Goal: Navigation & Orientation: Find specific page/section

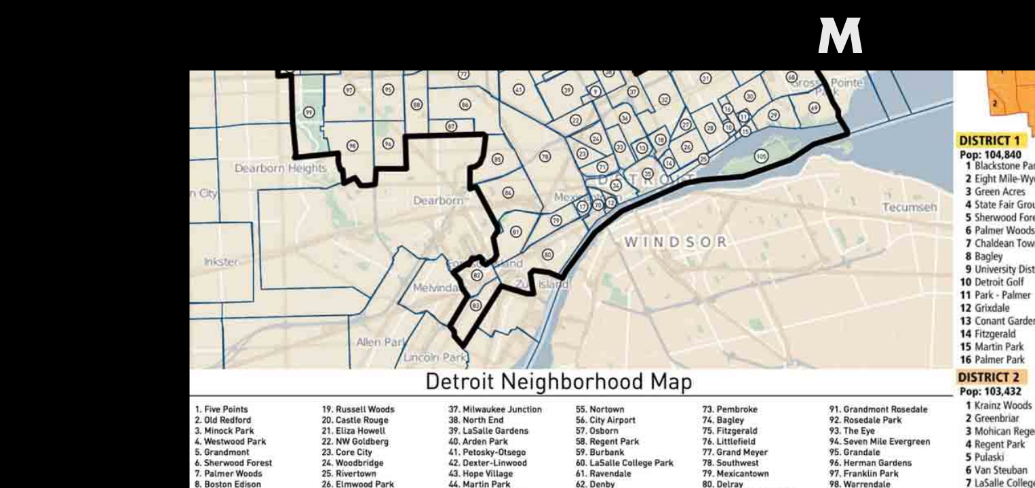
scroll to position [1050, 0]
click at [333, 95] on img at bounding box center [518, 153] width 802 height 451
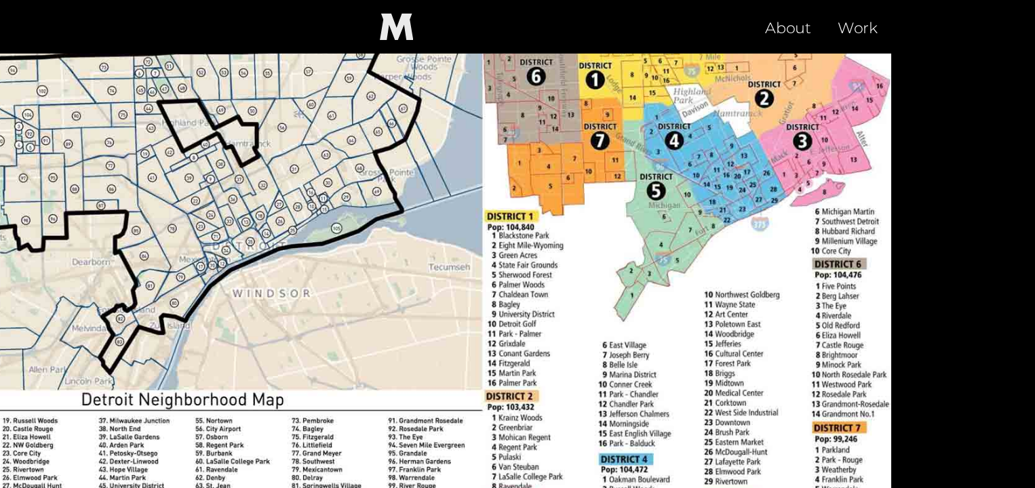
scroll to position [962, 0]
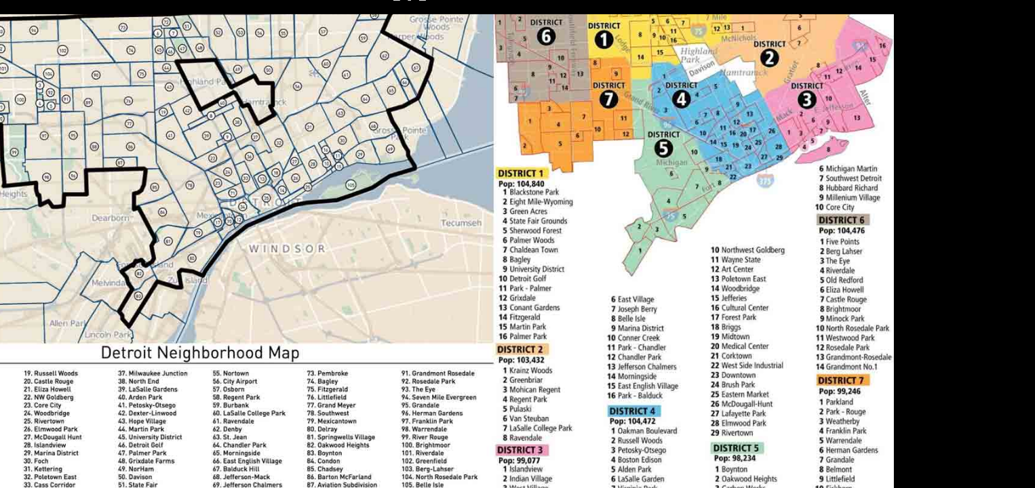
drag, startPoint x: 342, startPoint y: 93, endPoint x: 664, endPoint y: 33, distance: 327.1
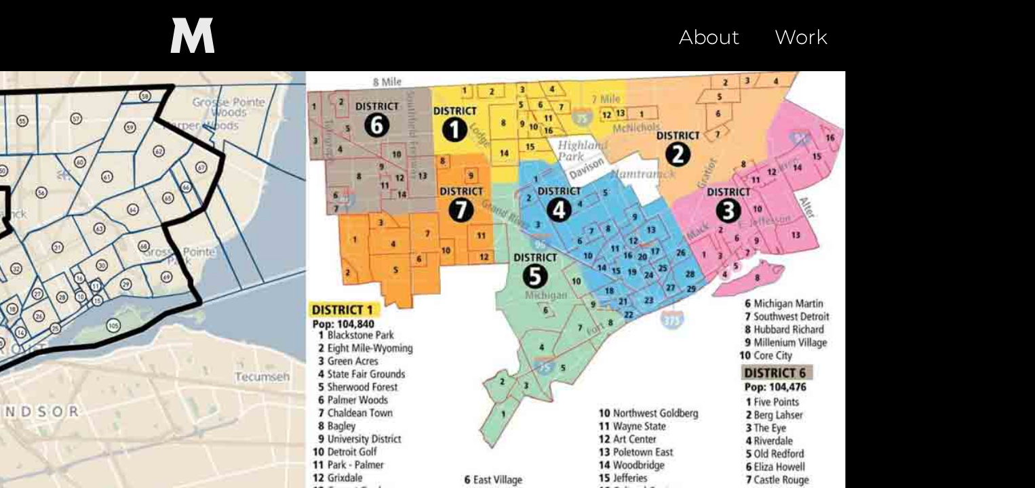
scroll to position [940, 0]
